Goal: Task Accomplishment & Management: Manage account settings

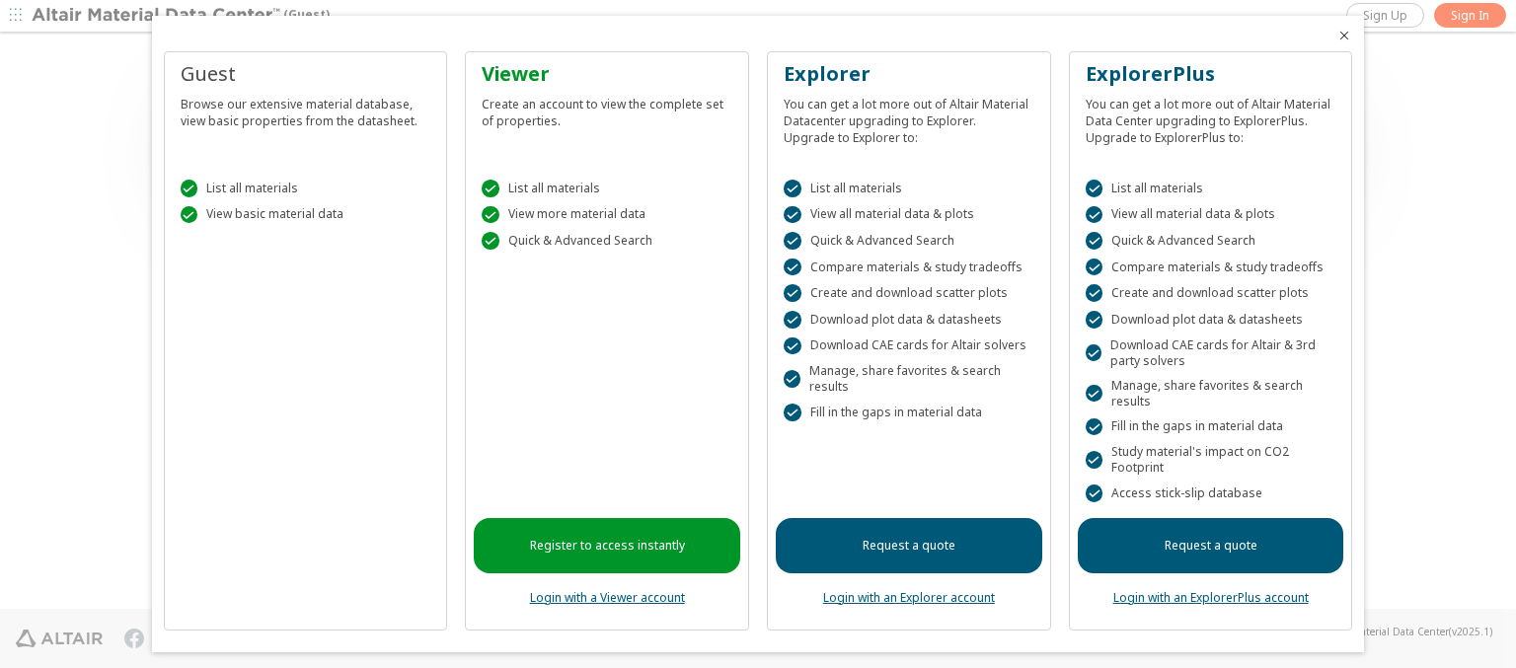
click at [1337, 36] on icon "Close" at bounding box center [1345, 36] width 16 height 16
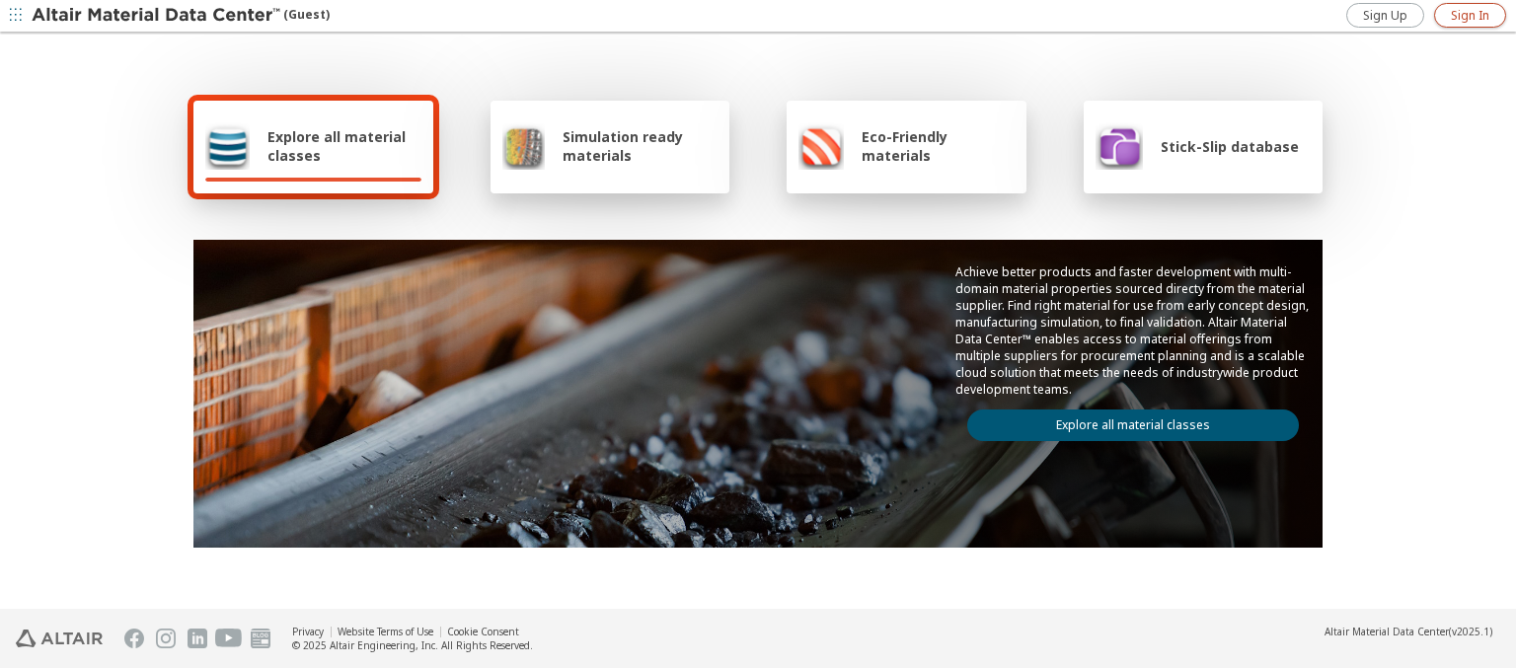
click at [1470, 15] on span "Sign In" at bounding box center [1470, 16] width 38 height 16
click at [157, 16] on img at bounding box center [158, 16] width 252 height 20
click at [337, 146] on span "Explore all material classes" at bounding box center [345, 146] width 154 height 38
click at [1125, 421] on link "Explore all material classes" at bounding box center [1133, 426] width 332 height 32
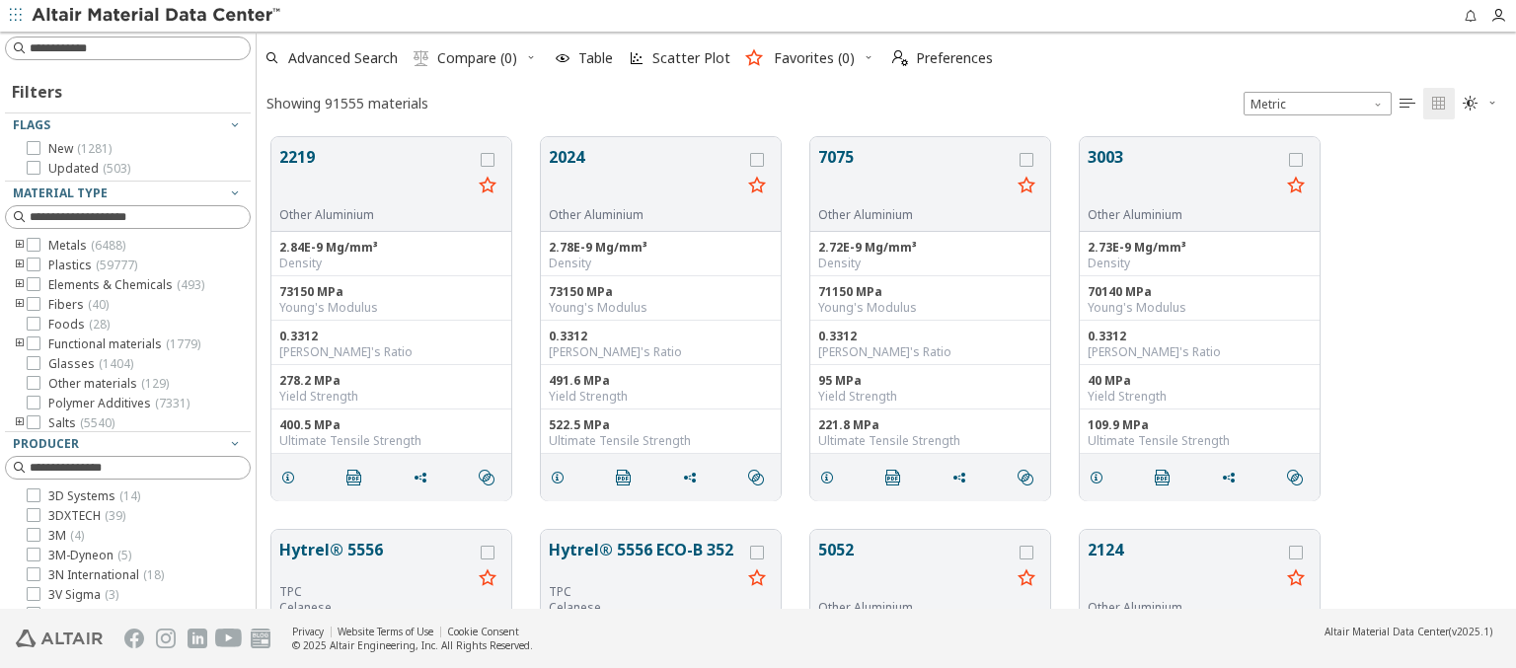
scroll to position [472, 1244]
click at [937, 58] on span "Preferences" at bounding box center [954, 58] width 77 height 14
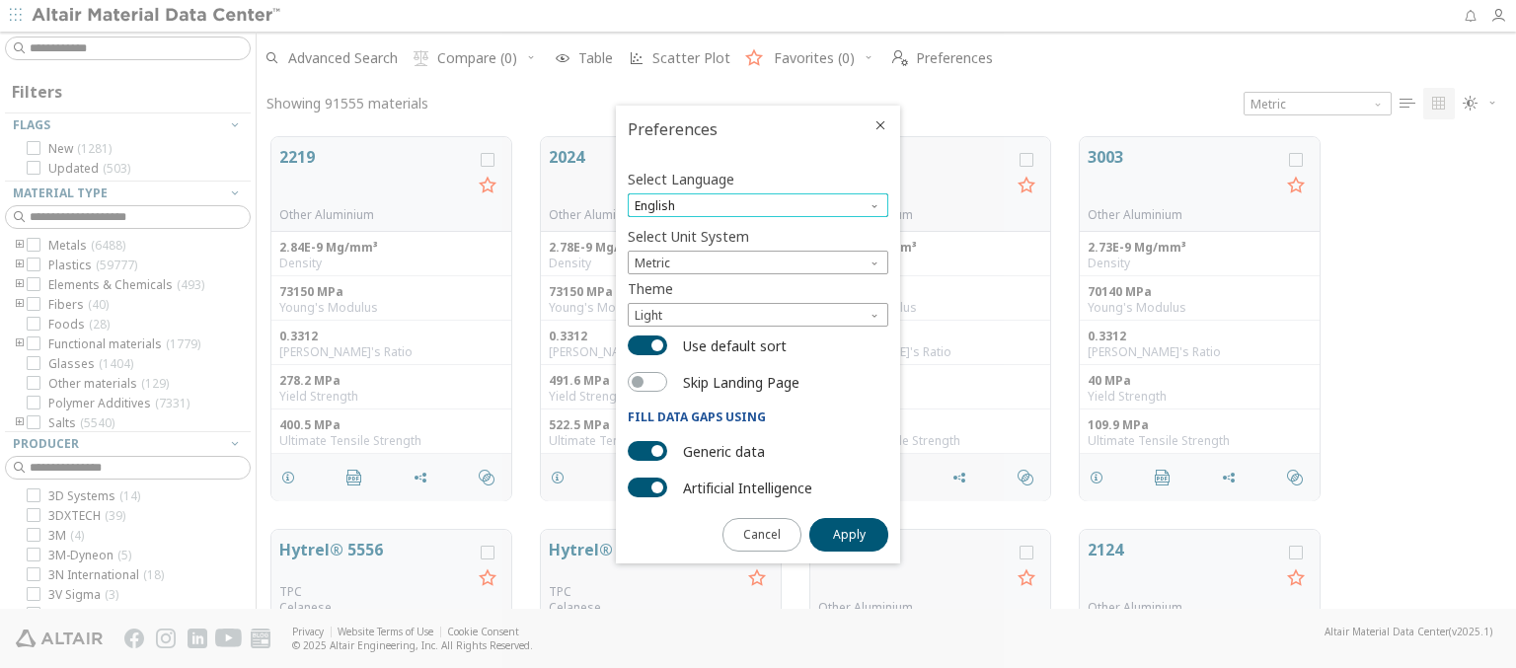
click at [758, 205] on span "English" at bounding box center [758, 205] width 261 height 24
click at [758, 254] on span "Deutsch" at bounding box center [758, 255] width 245 height 14
click at [849, 533] on span "Apply" at bounding box center [849, 535] width 33 height 16
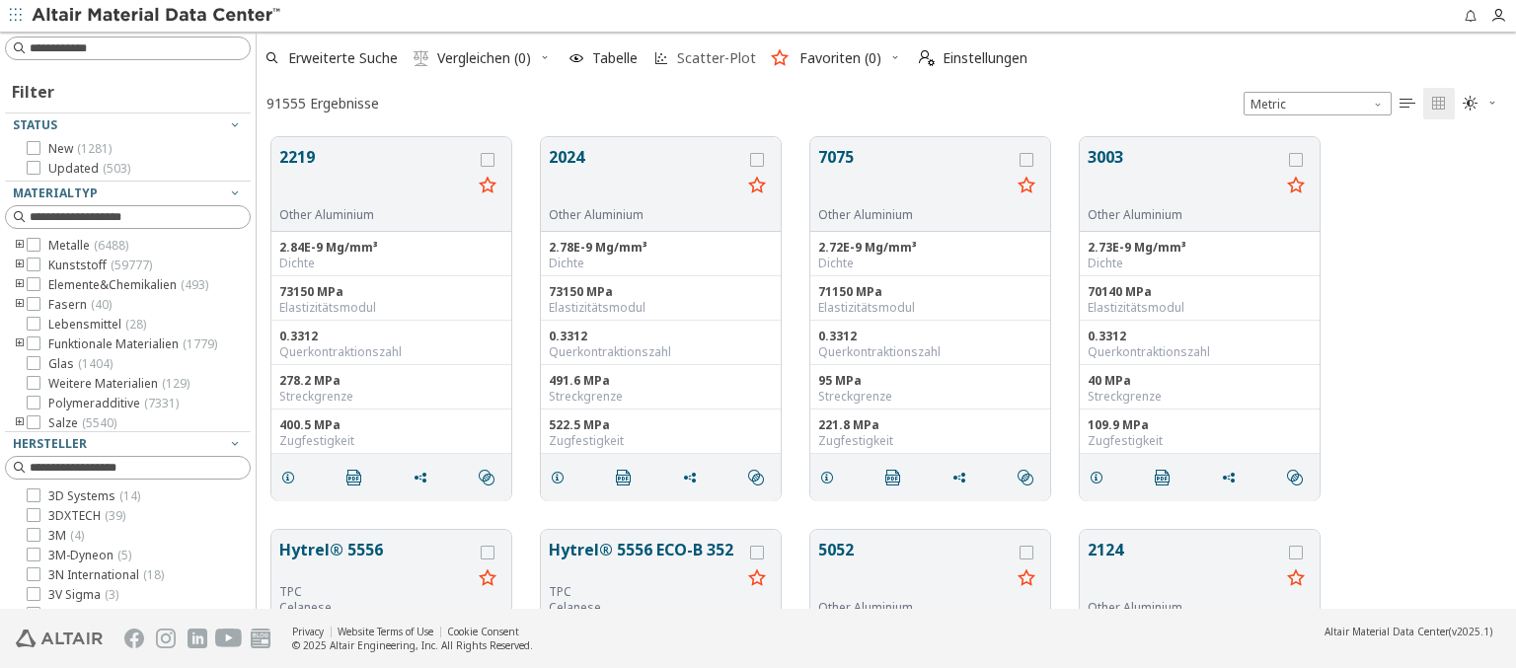
click at [705, 58] on span "Scatter-Plot" at bounding box center [716, 58] width 79 height 14
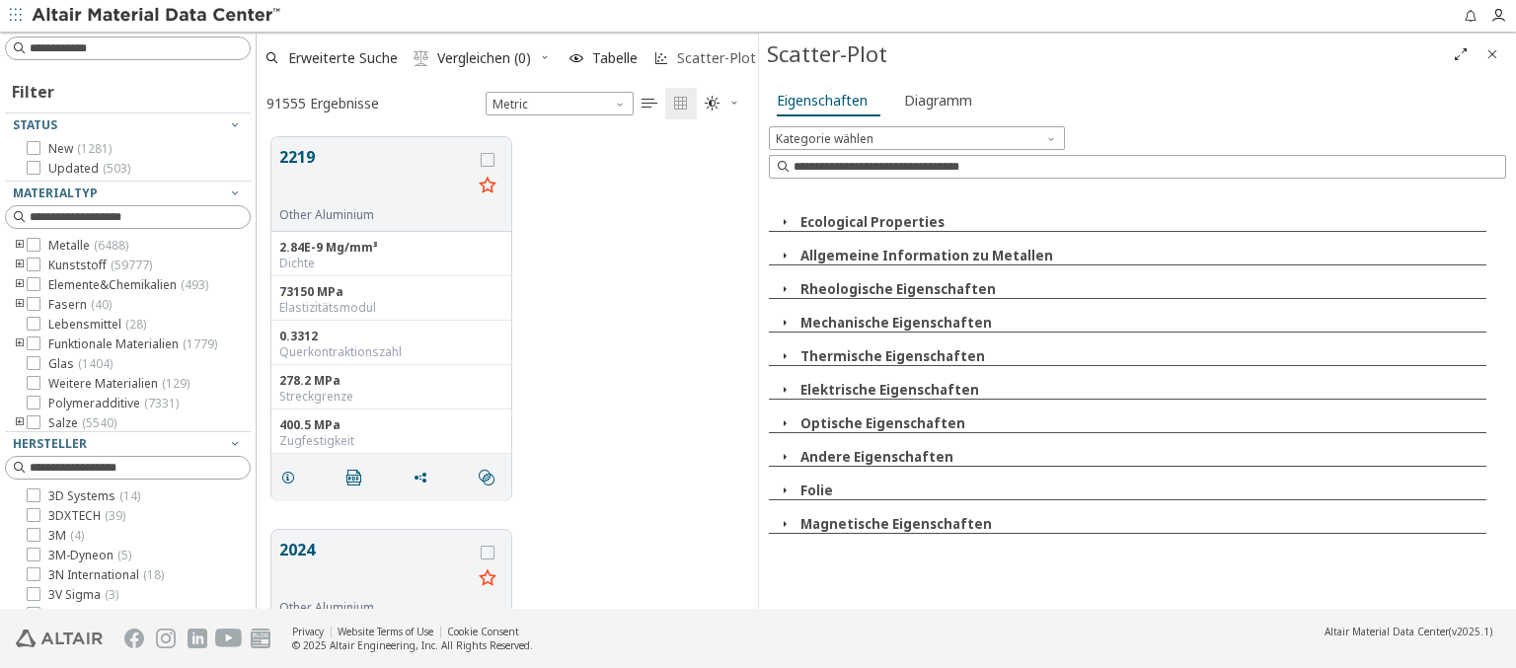
scroll to position [472, 486]
click at [1493, 53] on icon "Close" at bounding box center [1493, 54] width 16 height 16
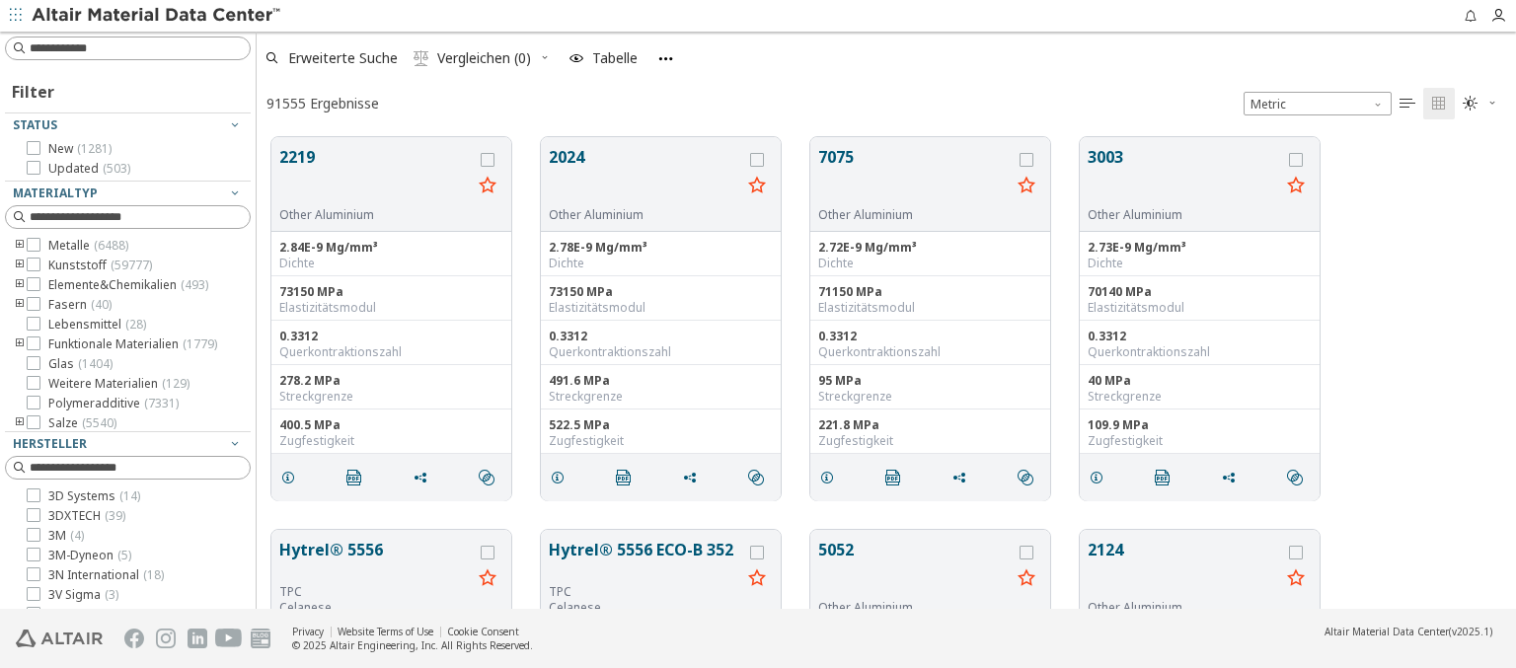
scroll to position [472, 1244]
click at [972, 58] on span "Einstellungen" at bounding box center [985, 58] width 85 height 14
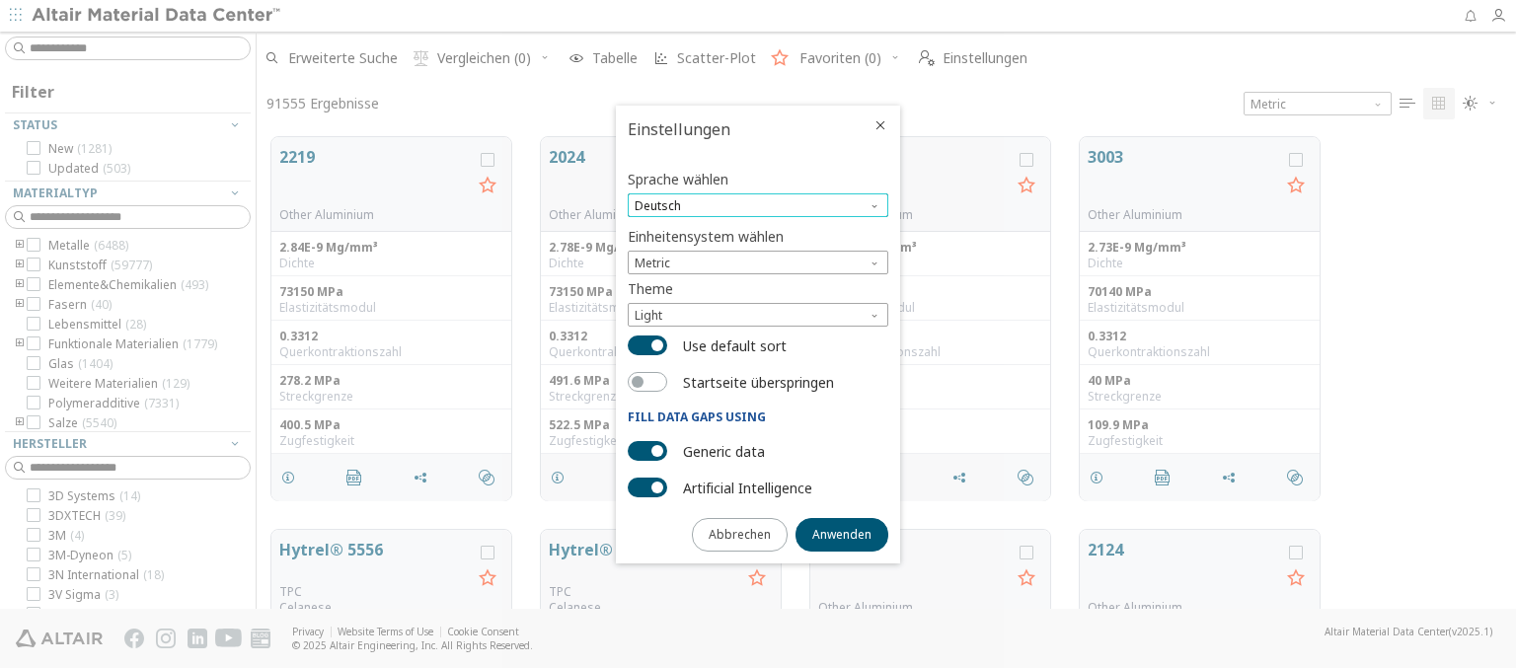
click at [758, 205] on span "Deutsch" at bounding box center [758, 205] width 261 height 24
click at [758, 230] on span "English" at bounding box center [758, 231] width 245 height 14
click at [842, 533] on span "Anwenden" at bounding box center [841, 535] width 59 height 16
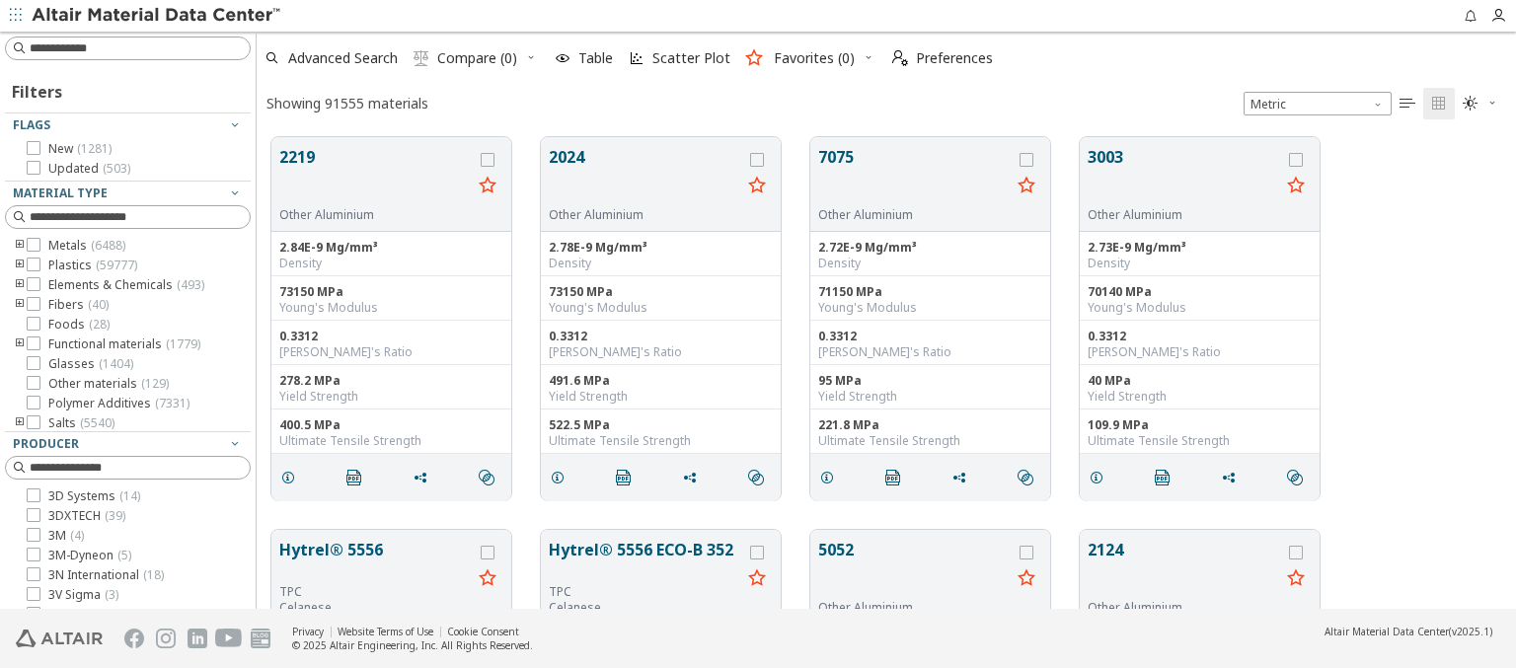
click at [157, 16] on img at bounding box center [158, 16] width 252 height 20
